Goal: Information Seeking & Learning: Learn about a topic

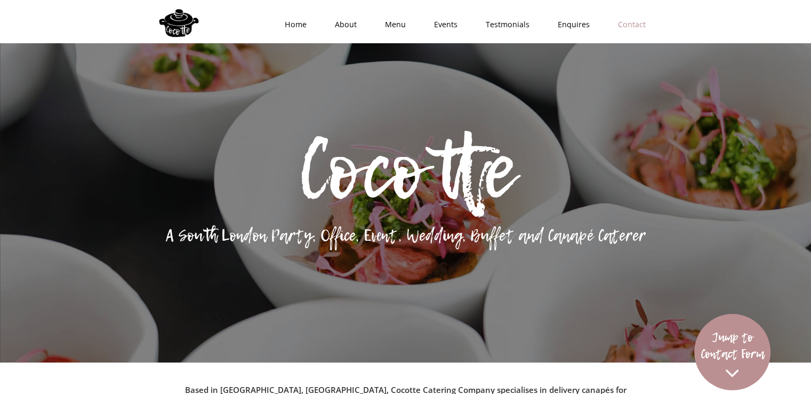
click at [634, 33] on link "Contact" at bounding box center [629, 25] width 56 height 32
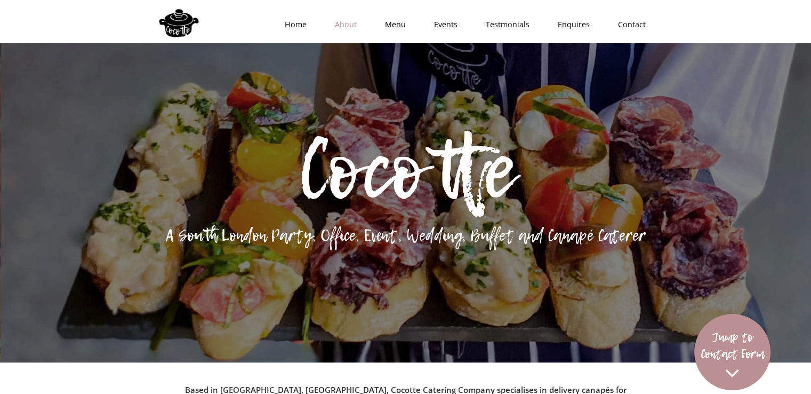
click at [351, 30] on link "About" at bounding box center [342, 25] width 50 height 32
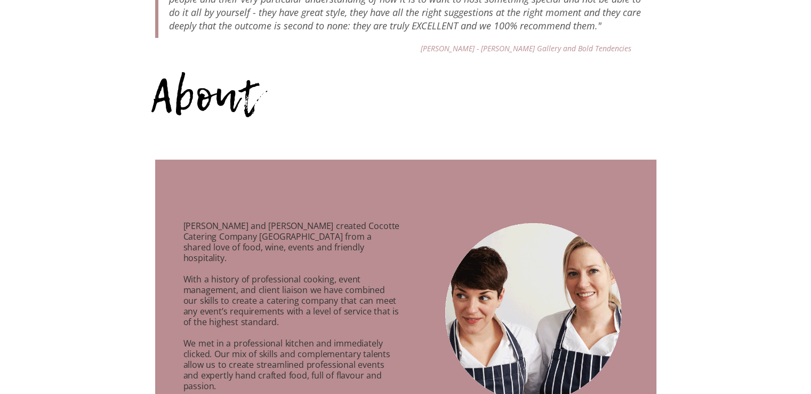
scroll to position [479, 0]
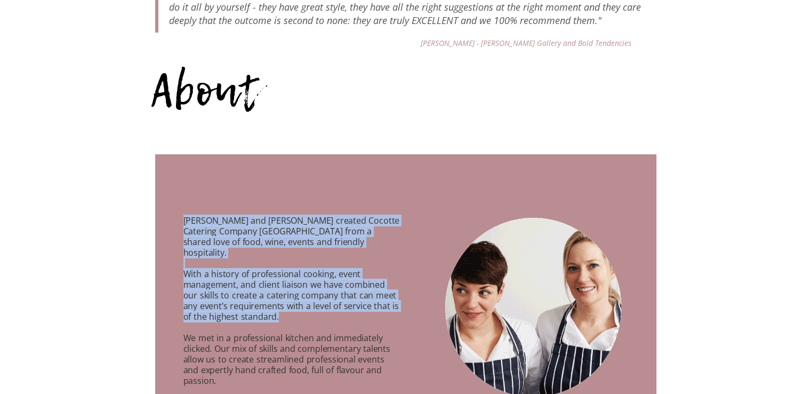
drag, startPoint x: 179, startPoint y: 223, endPoint x: 303, endPoint y: 306, distance: 148.5
click at [303, 306] on p "[PERSON_NAME] and [PERSON_NAME] created Cocotte Catering Company [GEOGRAPHIC_DA…" at bounding box center [278, 379] width 246 height 352
copy p "[PERSON_NAME] and [PERSON_NAME] created Cocotte Catering Company [GEOGRAPHIC_DA…"
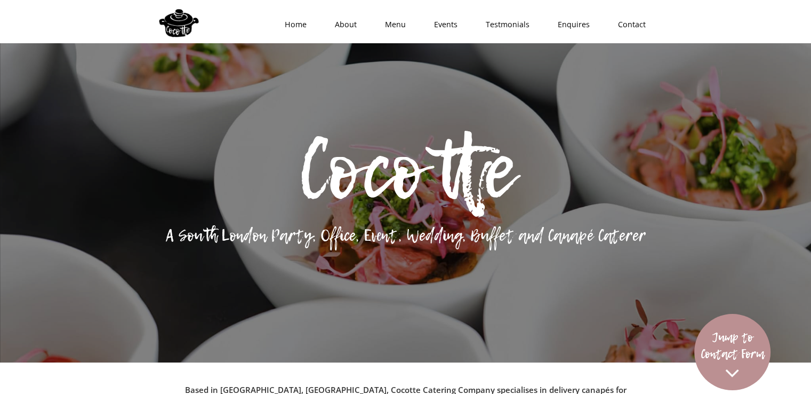
scroll to position [0, 0]
click at [394, 15] on link "Menu" at bounding box center [392, 25] width 49 height 32
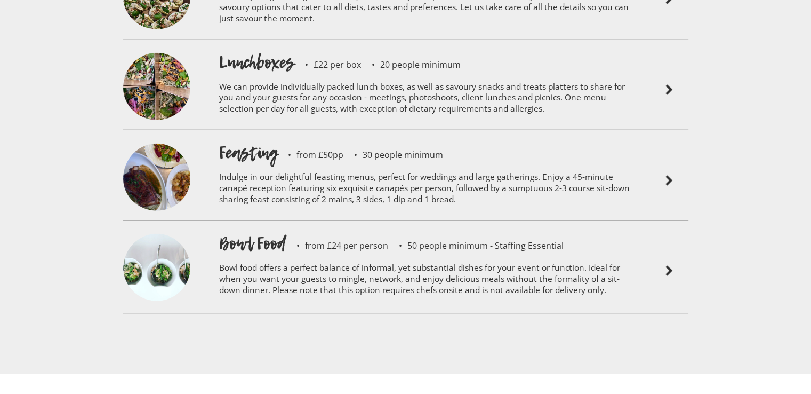
scroll to position [2557, 0]
click at [298, 164] on p "Indulge in our delightful feasting menus, perfect for weddings and large gather…" at bounding box center [429, 189] width 421 height 51
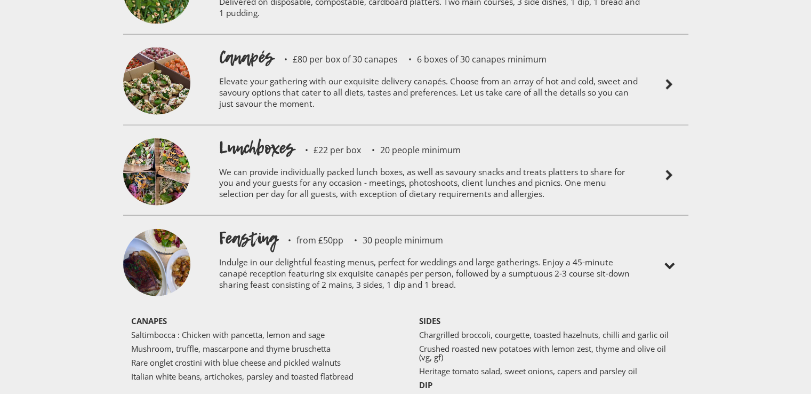
scroll to position [2475, 0]
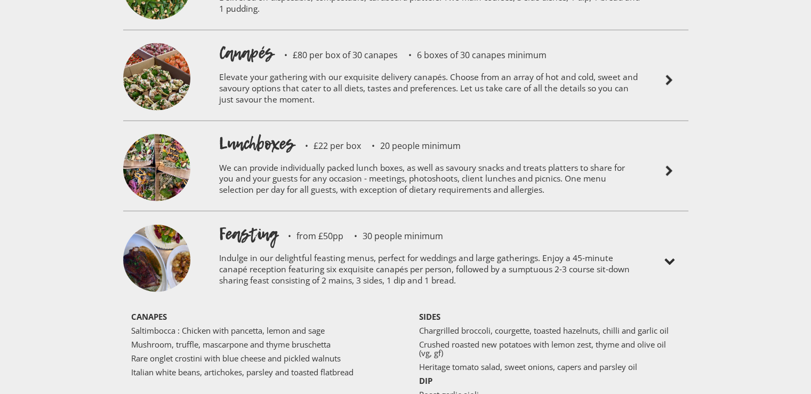
click at [162, 226] on img at bounding box center [156, 260] width 67 height 70
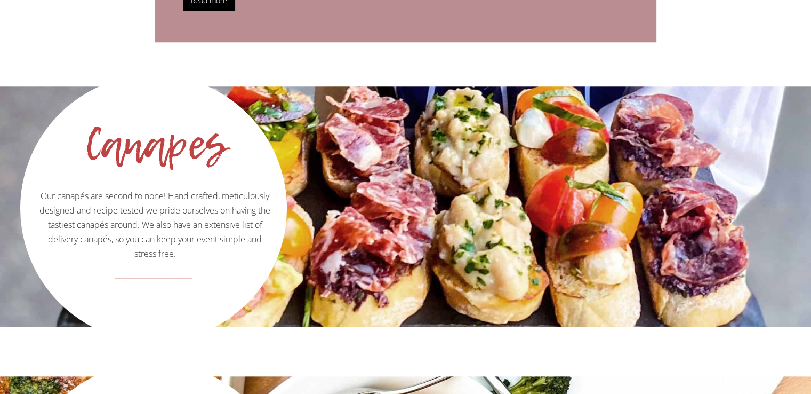
scroll to position [1065, 0]
drag, startPoint x: 416, startPoint y: 107, endPoint x: 401, endPoint y: 161, distance: 55.8
click at [401, 161] on div "Canapes Our canapés are second to none! Hand crafted, meticulously designed and…" at bounding box center [405, 206] width 811 height 240
drag, startPoint x: 402, startPoint y: 161, endPoint x: 329, endPoint y: 229, distance: 99.6
click at [329, 229] on div "Canapes Our canapés are second to none! Hand crafted, meticulously designed and…" at bounding box center [405, 206] width 811 height 240
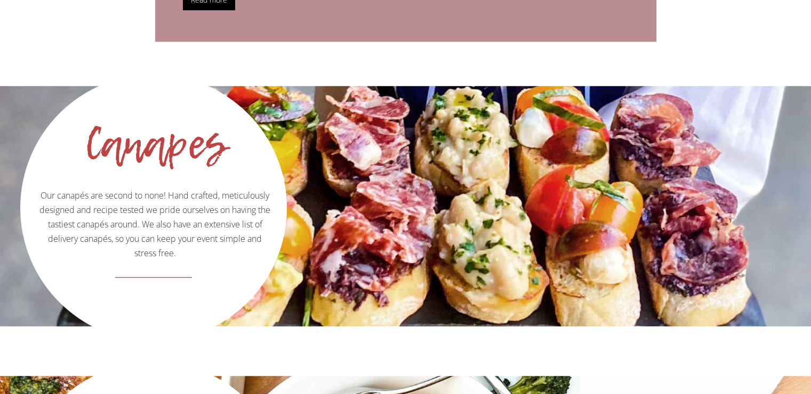
scroll to position [1329, 0]
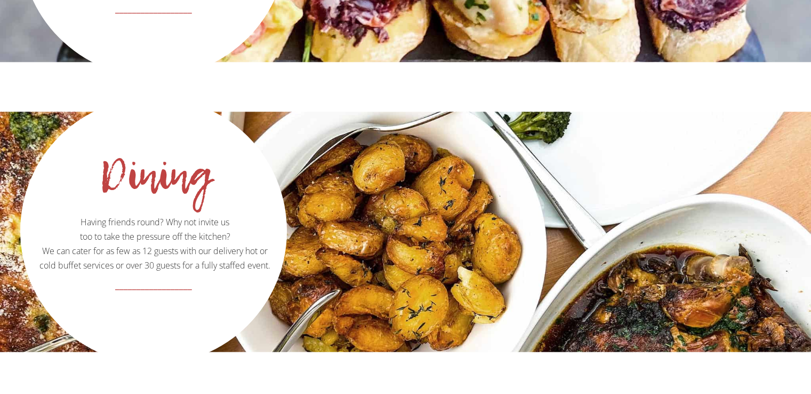
drag, startPoint x: 454, startPoint y: 235, endPoint x: 422, endPoint y: 257, distance: 38.8
click at [422, 257] on div "Dining Having friends round? Why not invite us too to take the pressure off the…" at bounding box center [405, 231] width 811 height 240
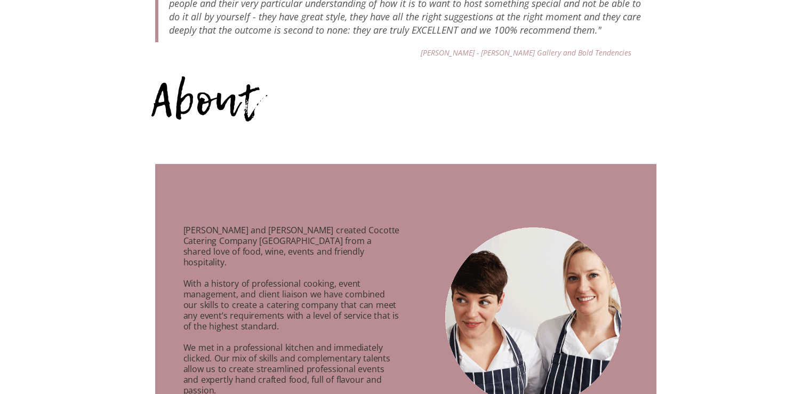
scroll to position [0, 0]
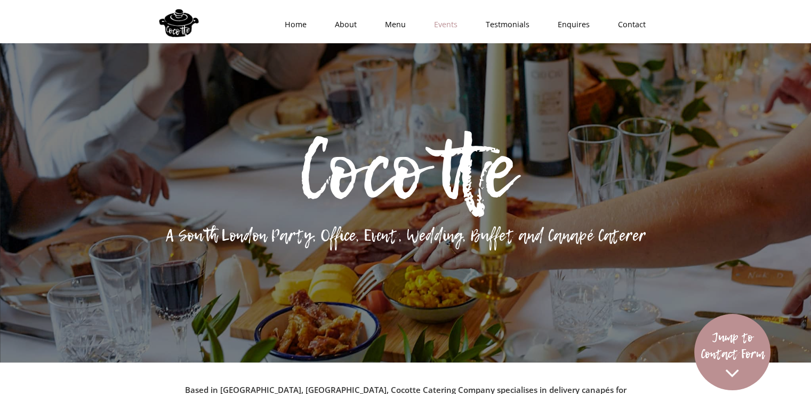
click at [450, 12] on link "Events" at bounding box center [443, 25] width 52 height 32
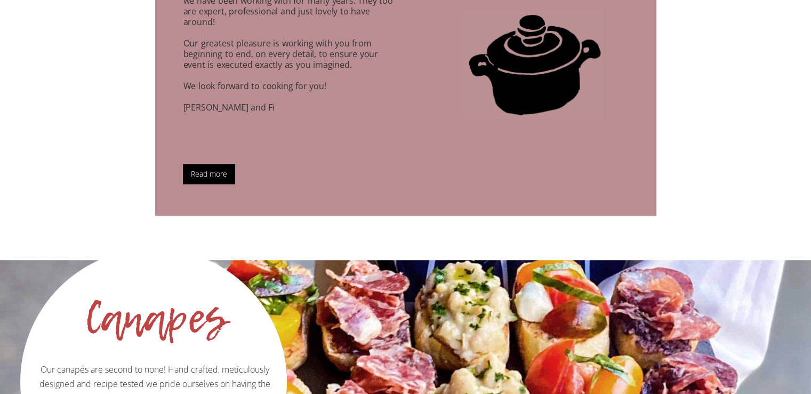
scroll to position [892, 0]
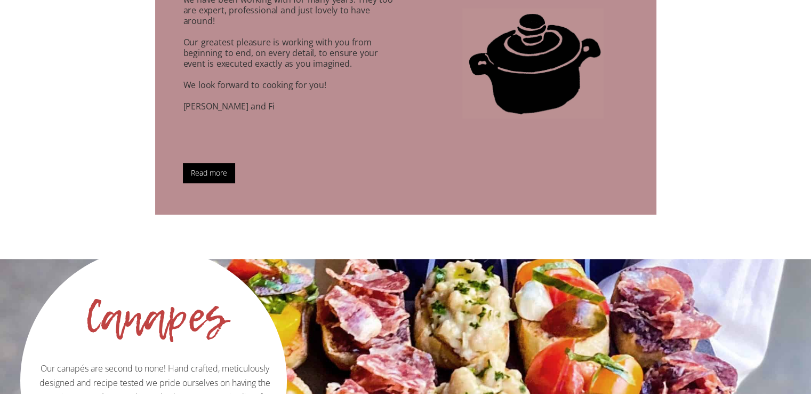
click at [226, 163] on link "Read more" at bounding box center [209, 173] width 52 height 20
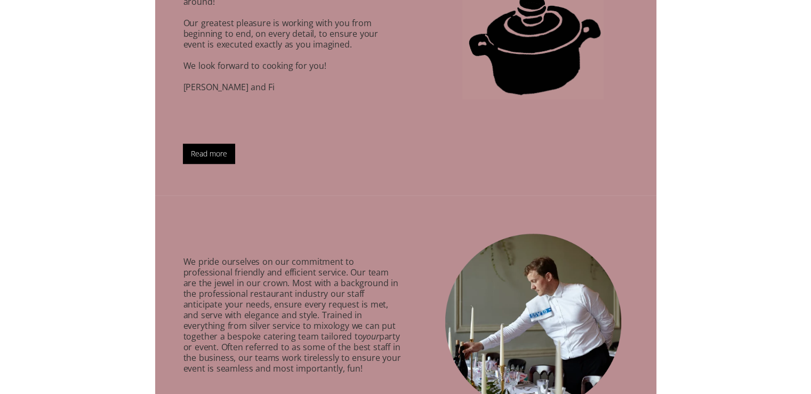
scroll to position [911, 0]
click at [221, 143] on link "Read more" at bounding box center [209, 153] width 52 height 20
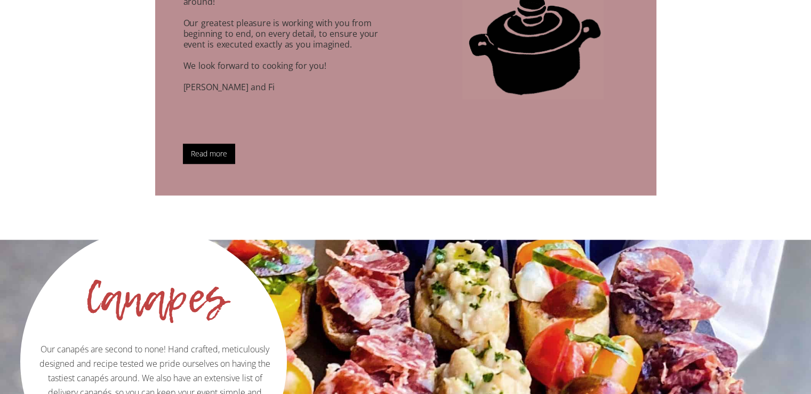
click at [224, 143] on link "Read more" at bounding box center [209, 153] width 52 height 20
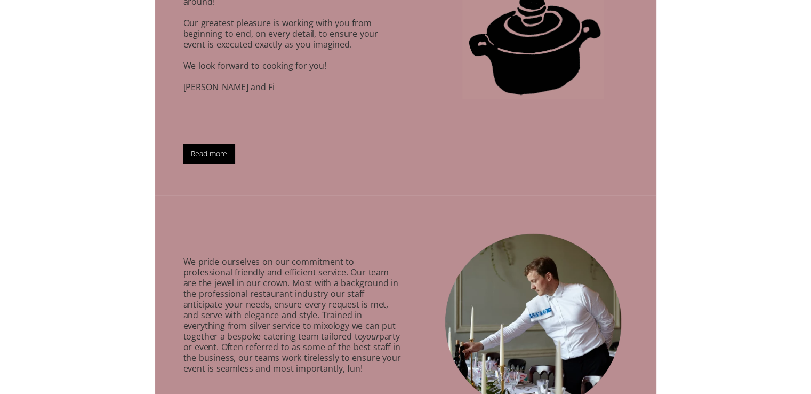
click at [224, 143] on link "Read more" at bounding box center [209, 153] width 52 height 20
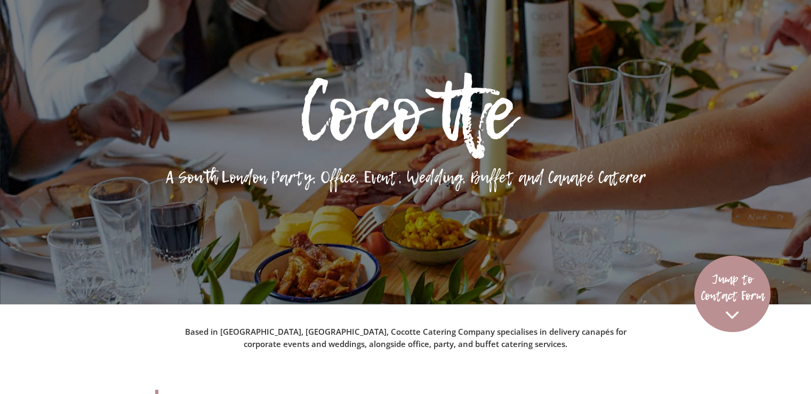
scroll to position [0, 0]
